Goal: Information Seeking & Learning: Learn about a topic

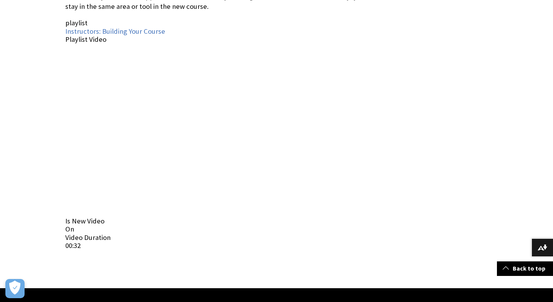
scroll to position [315, 0]
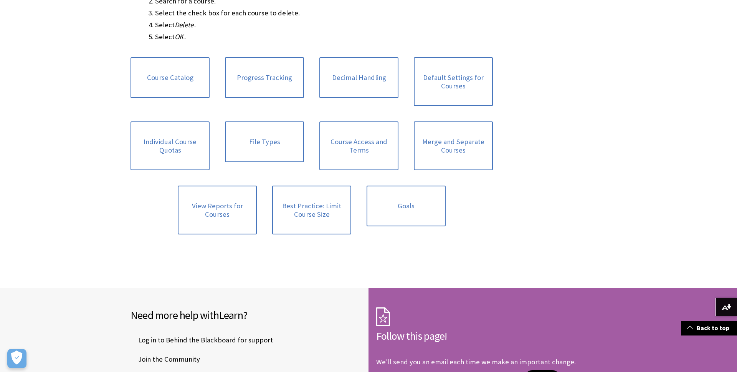
scroll to position [2357, 0]
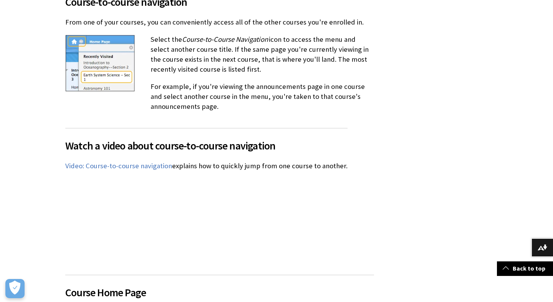
scroll to position [1256, 0]
